Goal: Task Accomplishment & Management: Manage account settings

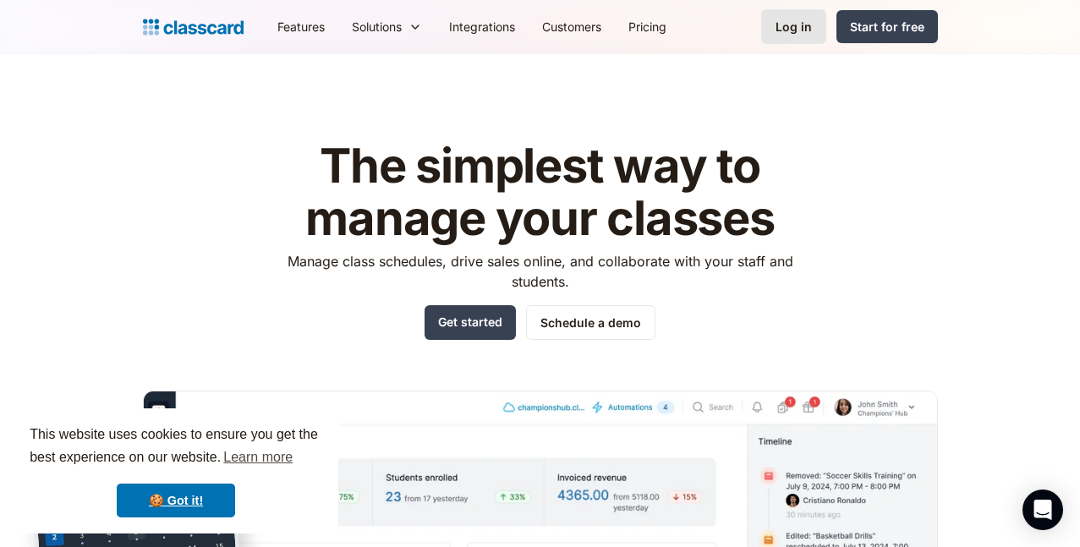
click at [812, 24] on div "Log in" at bounding box center [793, 27] width 36 height 18
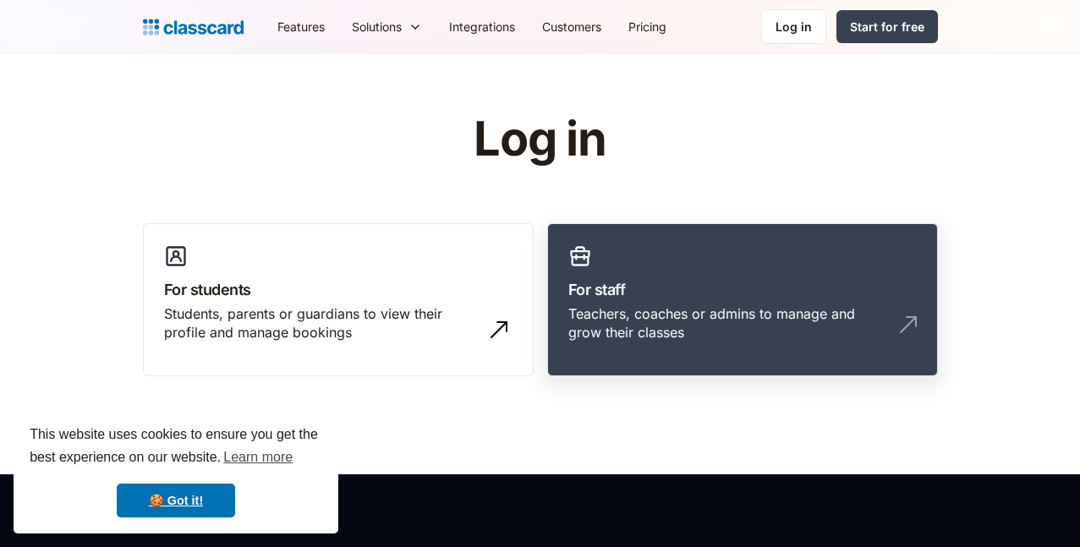
click at [704, 287] on h3 "For staff" at bounding box center [742, 289] width 348 height 23
